Goal: Book appointment/travel/reservation

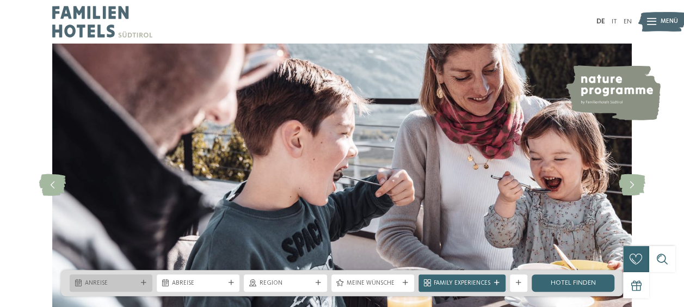
click at [141, 284] on icon at bounding box center [143, 282] width 5 height 5
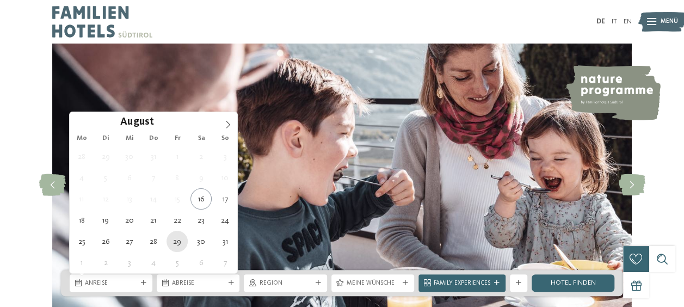
type div "29.08.2025"
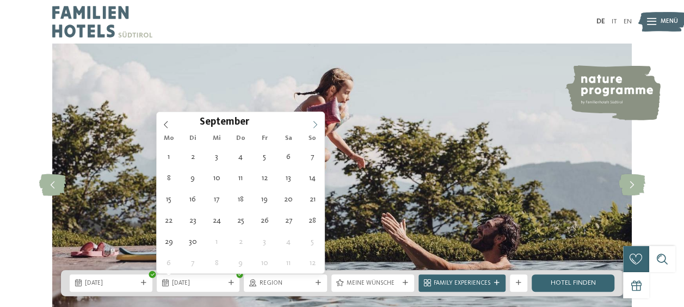
click at [317, 124] on icon at bounding box center [315, 125] width 8 height 8
type div "06.09.2025"
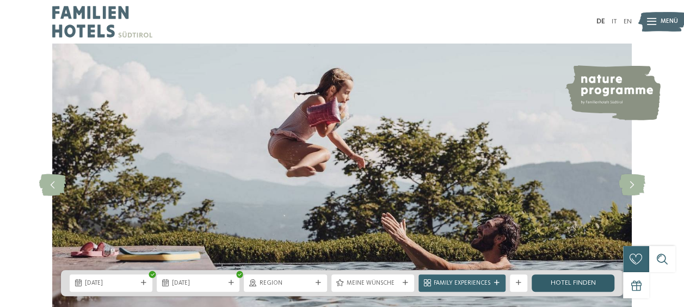
click at [572, 282] on link "Hotel finden" at bounding box center [573, 282] width 83 height 17
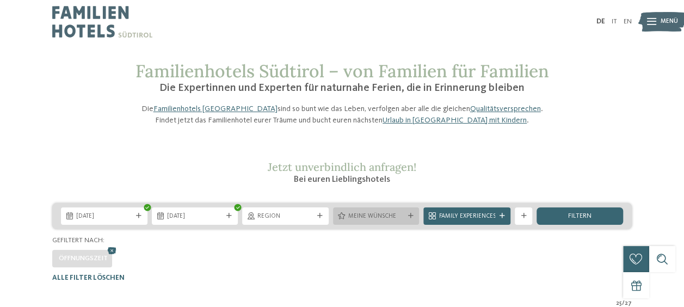
click at [359, 221] on span "Meine Wünsche" at bounding box center [376, 216] width 56 height 9
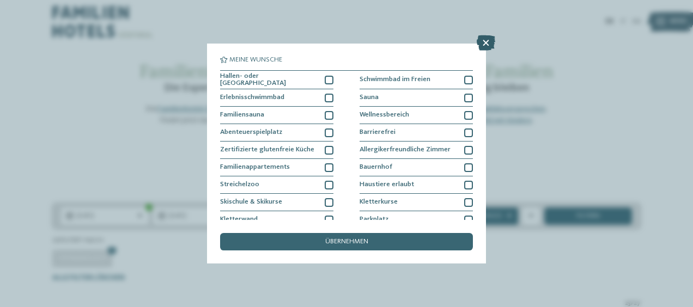
click at [488, 44] on icon at bounding box center [485, 42] width 19 height 15
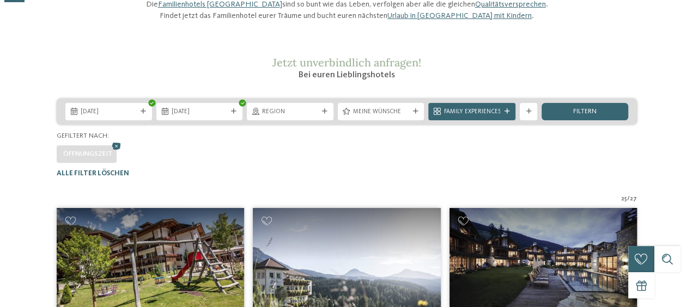
scroll to position [109, 0]
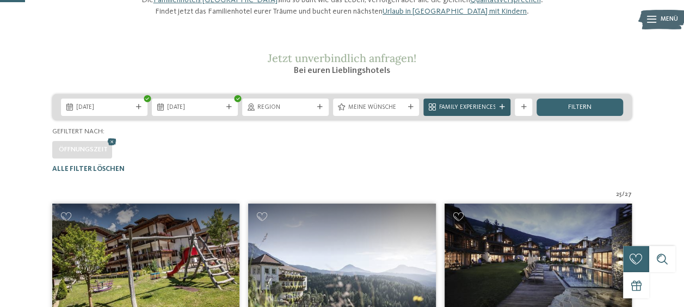
click at [504, 110] on icon at bounding box center [501, 107] width 5 height 5
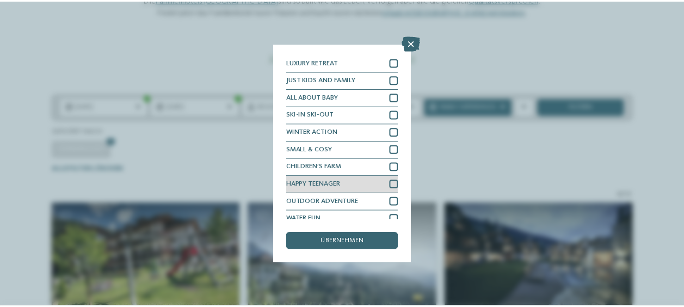
scroll to position [25, 0]
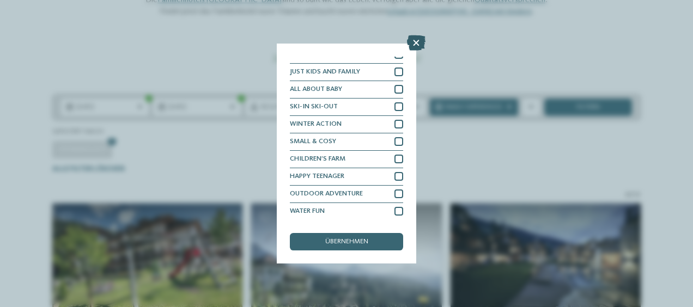
click at [414, 44] on icon at bounding box center [416, 42] width 19 height 15
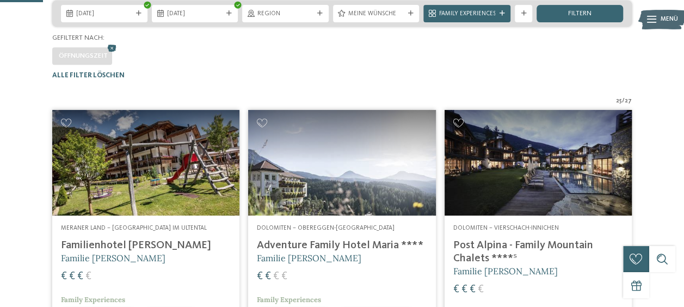
scroll to position [218, 0]
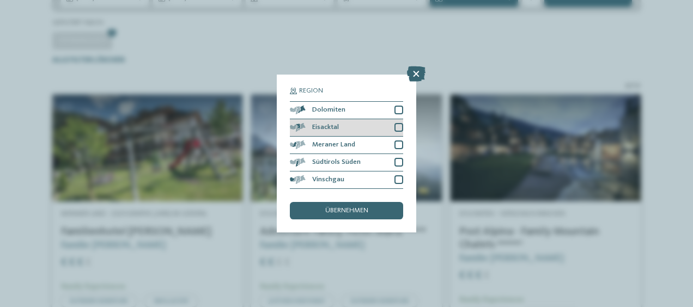
click at [392, 126] on div "Eisacktal" at bounding box center [346, 127] width 113 height 17
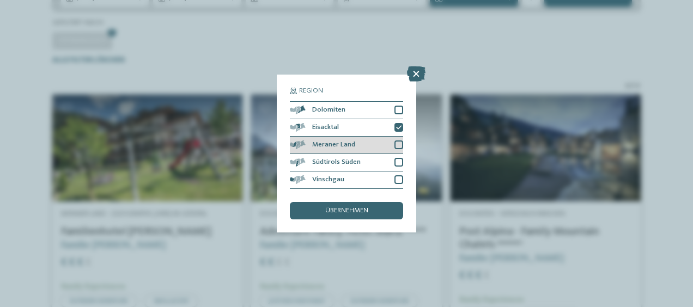
click at [400, 143] on div at bounding box center [398, 144] width 9 height 9
click at [336, 209] on span "übernehmen" at bounding box center [346, 210] width 43 height 7
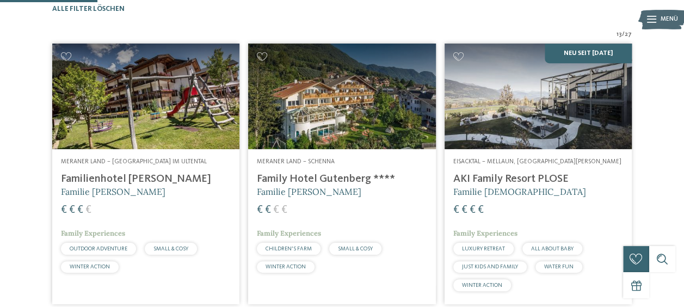
scroll to position [269, 0]
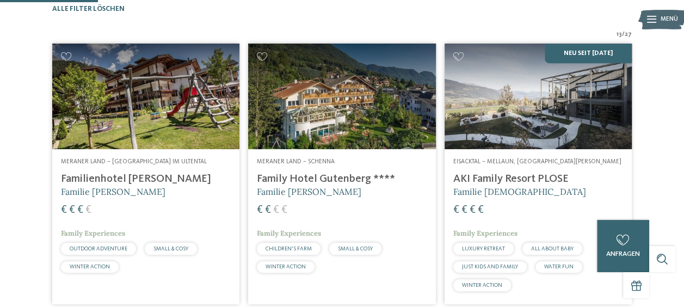
click at [405, 119] on img at bounding box center [341, 97] width 187 height 106
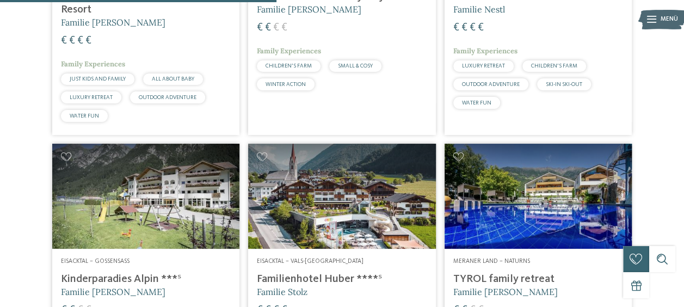
scroll to position [814, 0]
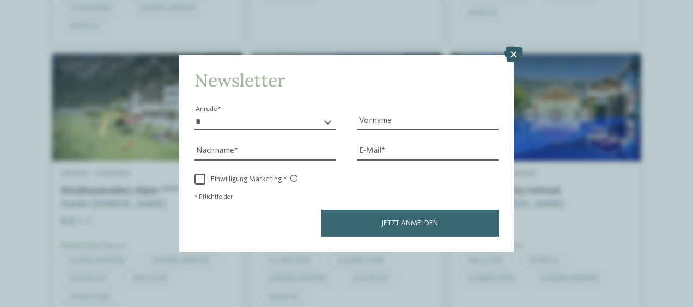
click at [515, 55] on icon at bounding box center [513, 54] width 19 height 15
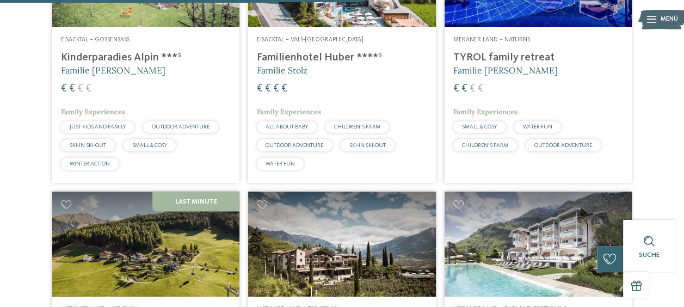
scroll to position [922, 0]
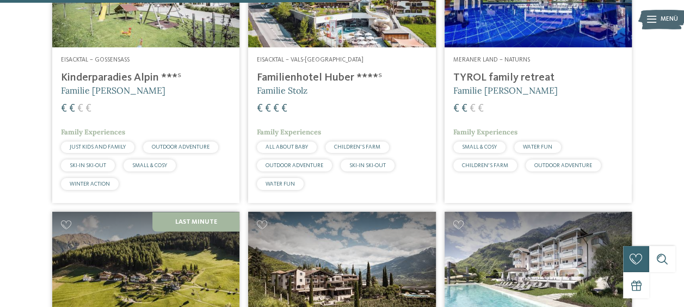
click at [511, 84] on h4 "TYROL family retreat" at bounding box center [539, 77] width 170 height 13
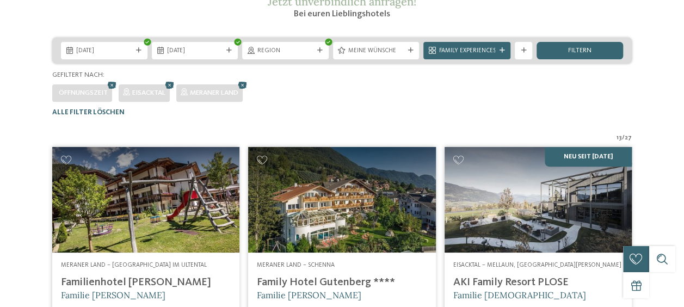
scroll to position [0, 0]
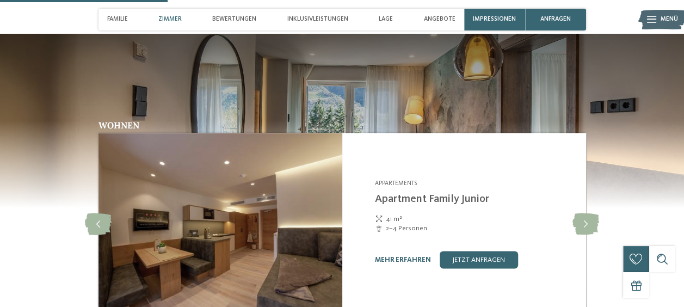
scroll to position [762, 0]
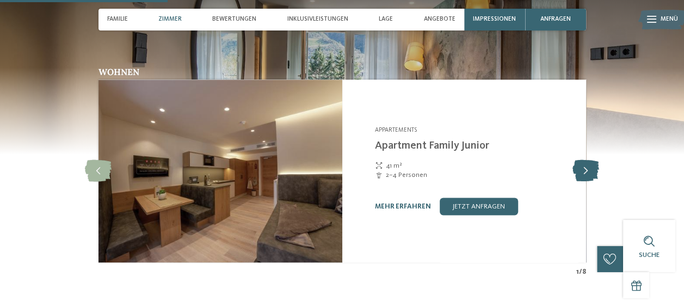
click at [585, 164] on icon at bounding box center [586, 171] width 27 height 22
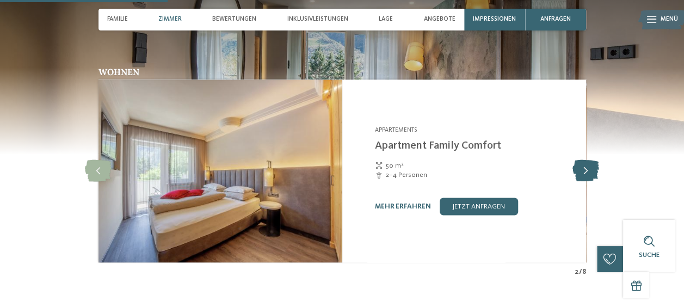
click at [585, 164] on icon at bounding box center [586, 171] width 27 height 22
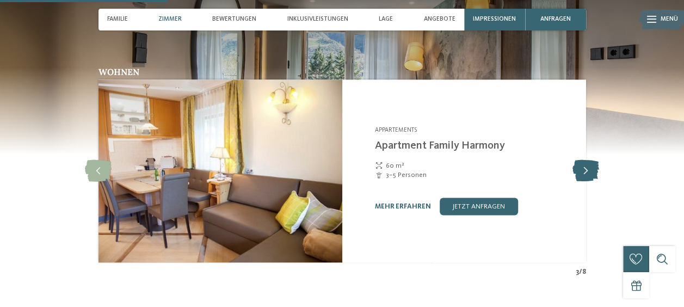
click at [585, 165] on icon at bounding box center [586, 171] width 27 height 22
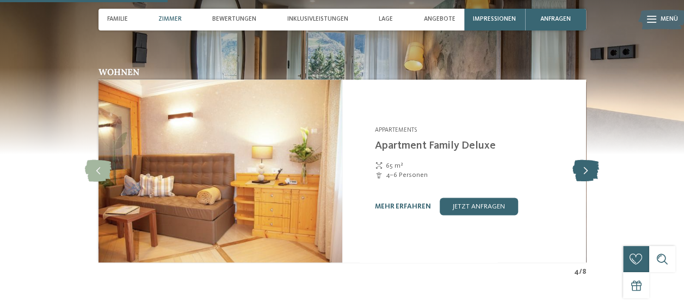
click at [585, 165] on icon at bounding box center [586, 171] width 27 height 22
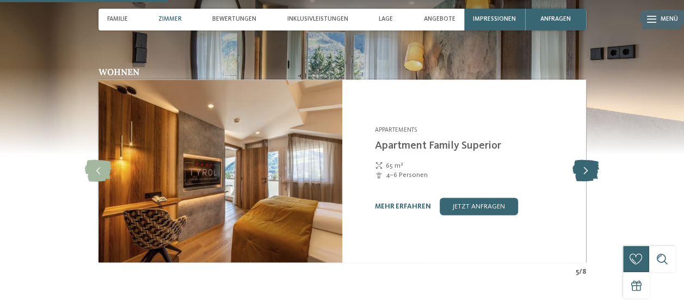
click at [585, 165] on icon at bounding box center [586, 171] width 27 height 22
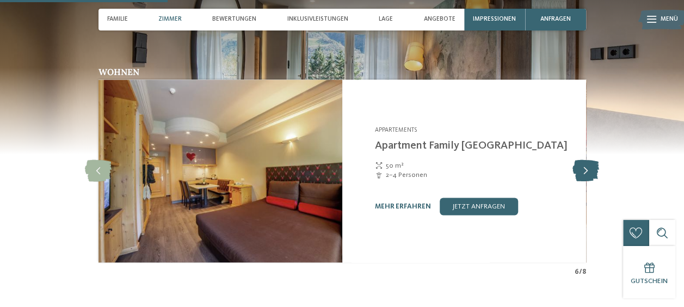
click at [585, 166] on icon at bounding box center [586, 171] width 27 height 22
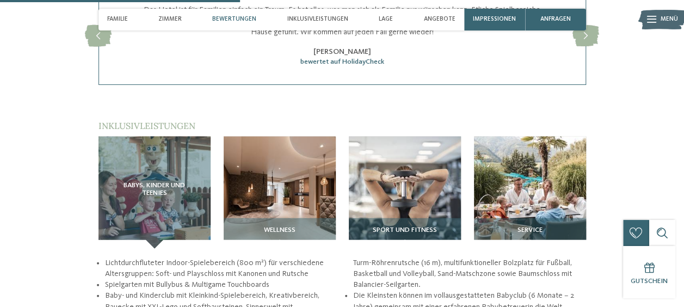
scroll to position [1089, 0]
